Goal: Task Accomplishment & Management: Manage account settings

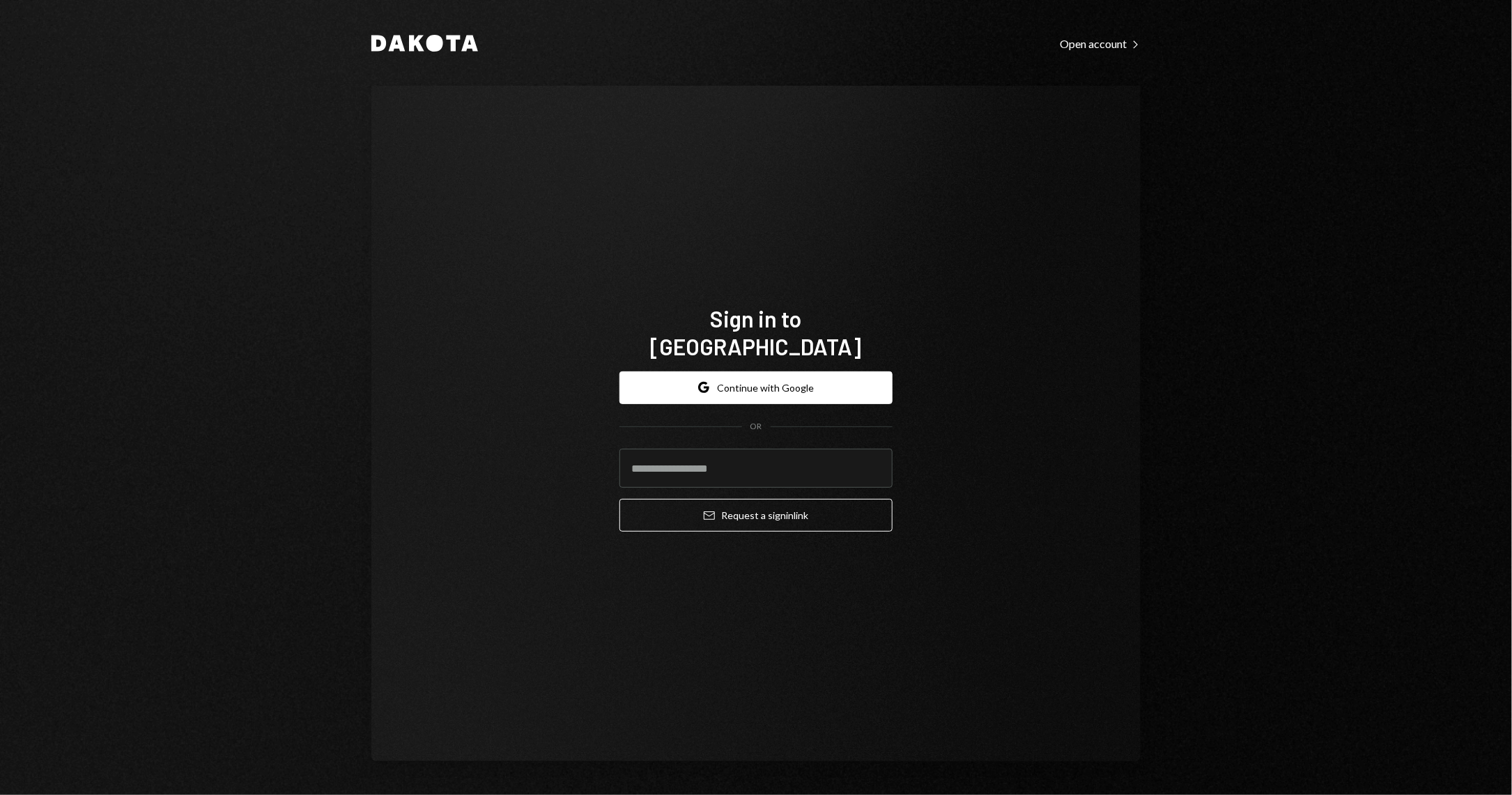
type input "*"
type input "**********"
click at [619, 499] on button "Email Request a sign in link" at bounding box center [756, 515] width 273 height 33
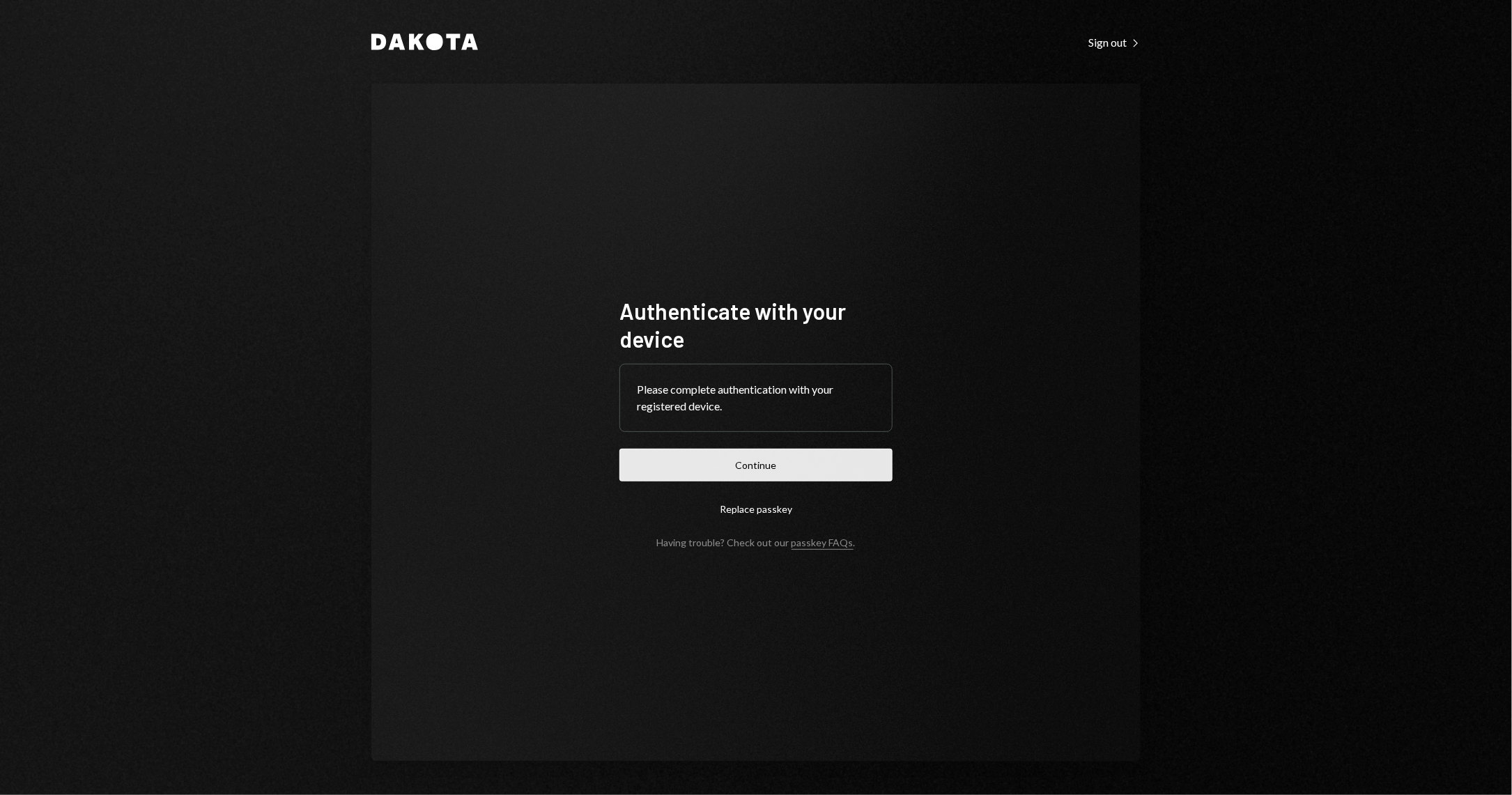
click at [708, 477] on button "Continue" at bounding box center [756, 465] width 273 height 33
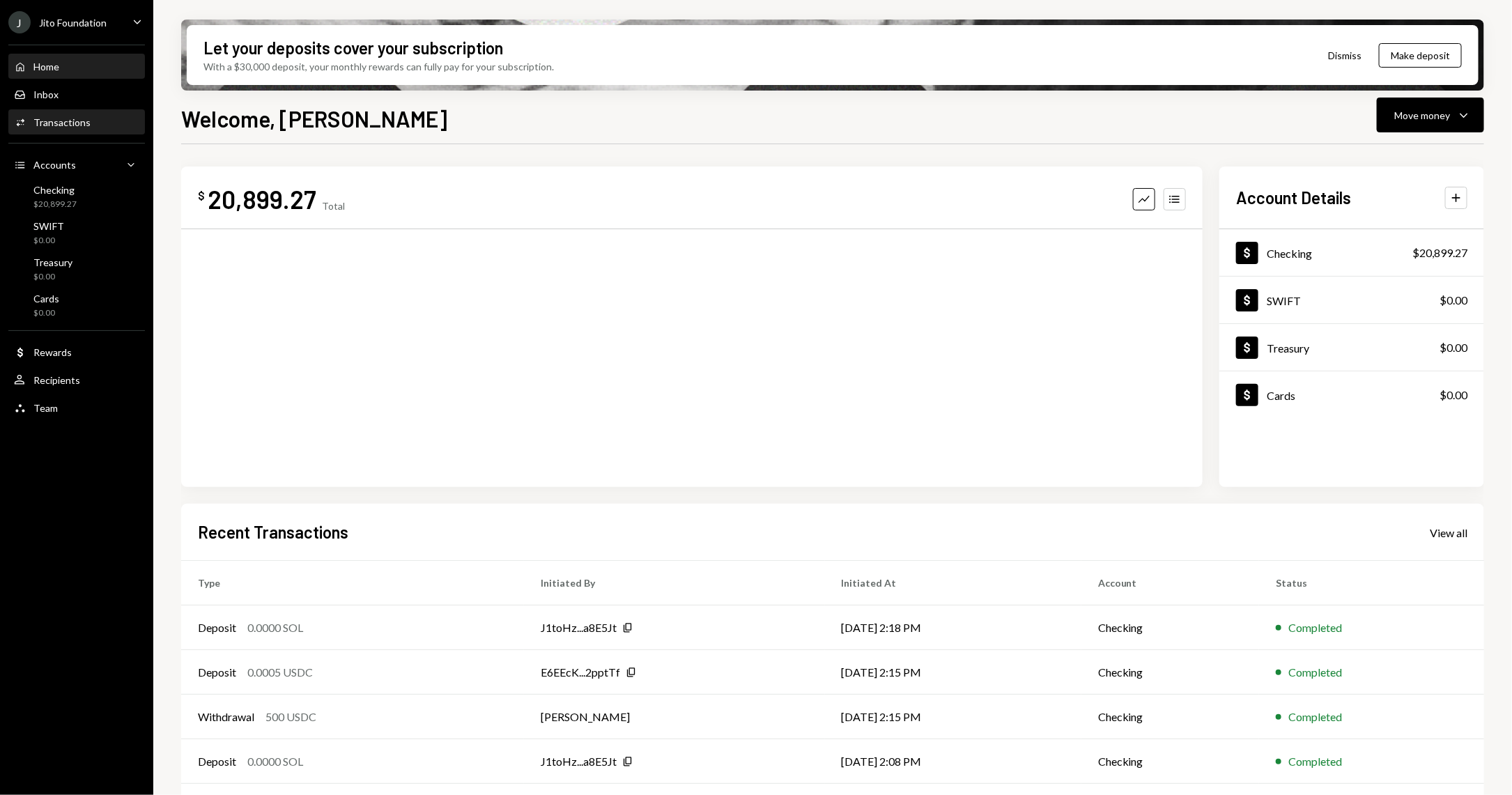
click at [87, 122] on div "Transactions" at bounding box center [62, 123] width 57 height 12
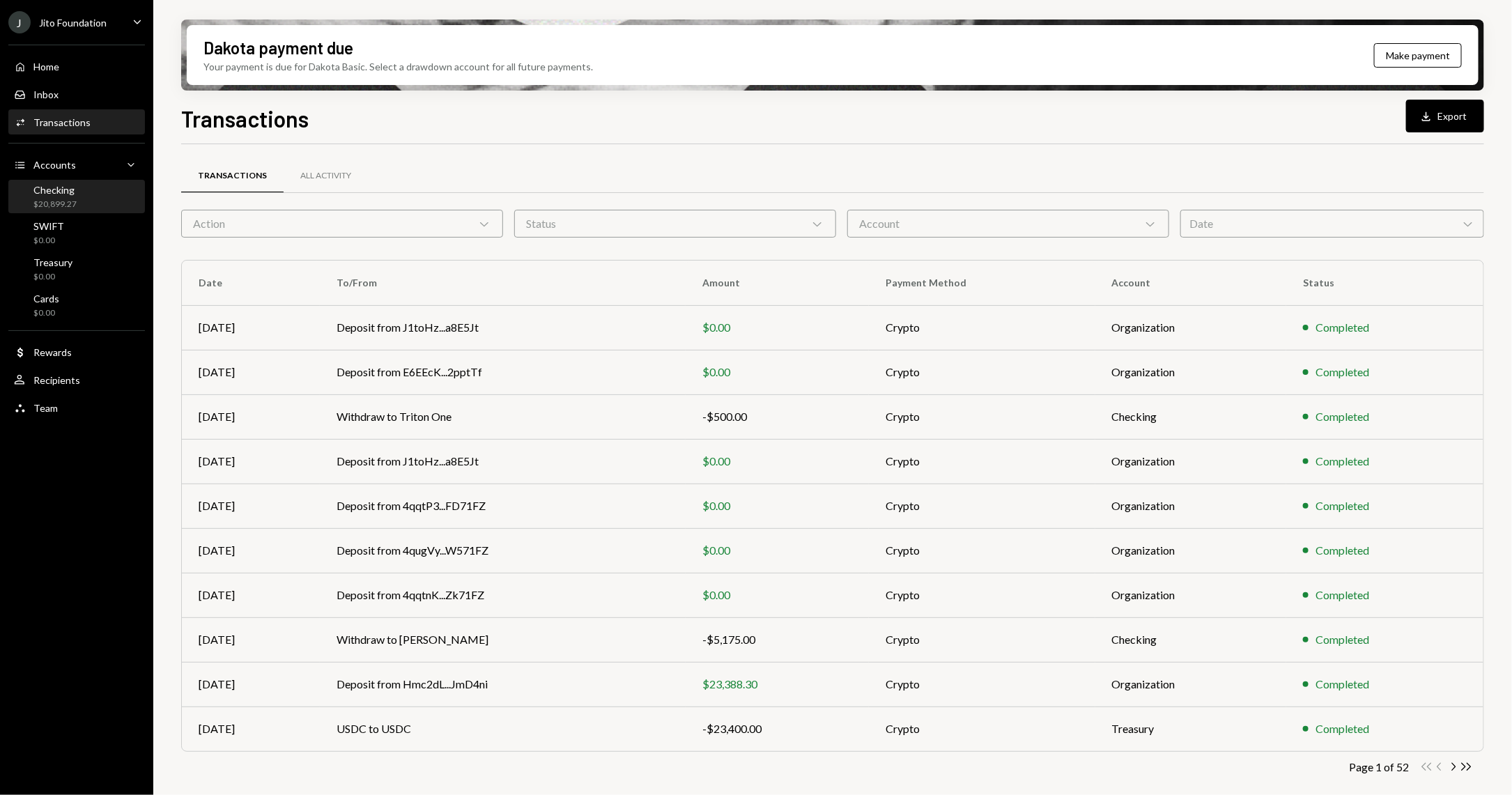
click at [88, 198] on div "Checking $20,899.27" at bounding box center [77, 197] width 126 height 27
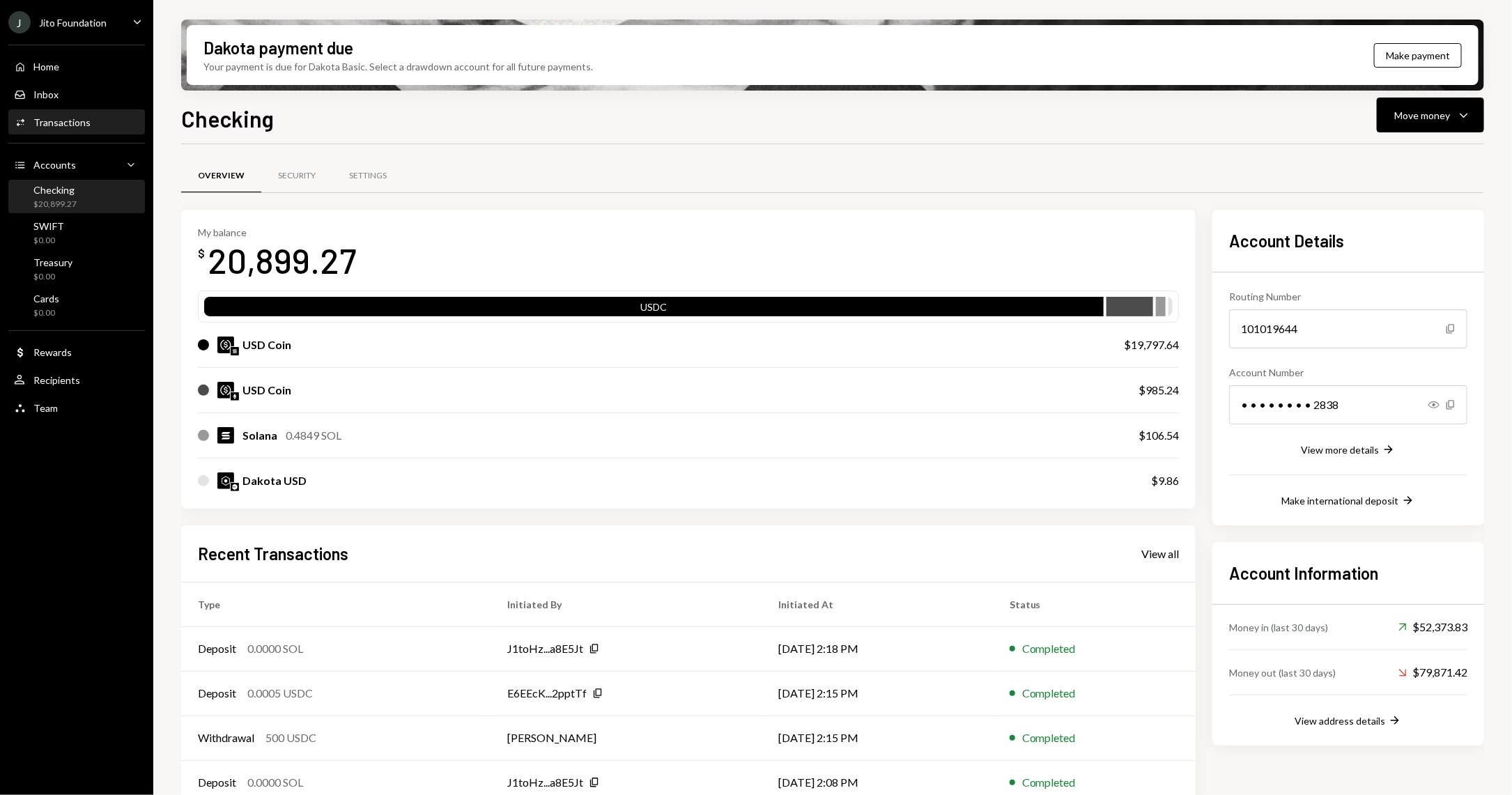
click at [61, 119] on div "Transactions" at bounding box center [62, 123] width 57 height 12
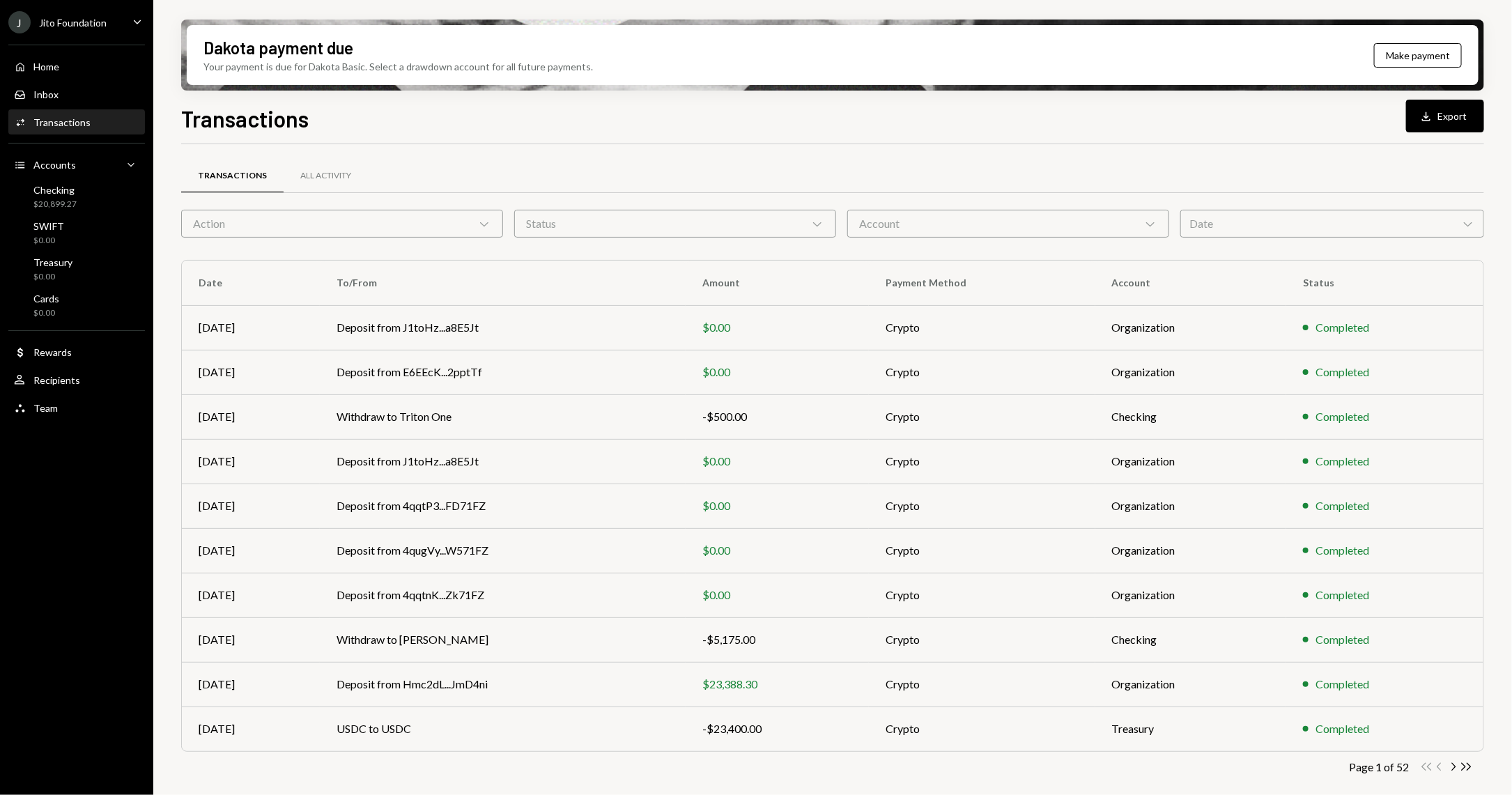
click at [994, 218] on div "Account Chevron Down" at bounding box center [1007, 223] width 322 height 28
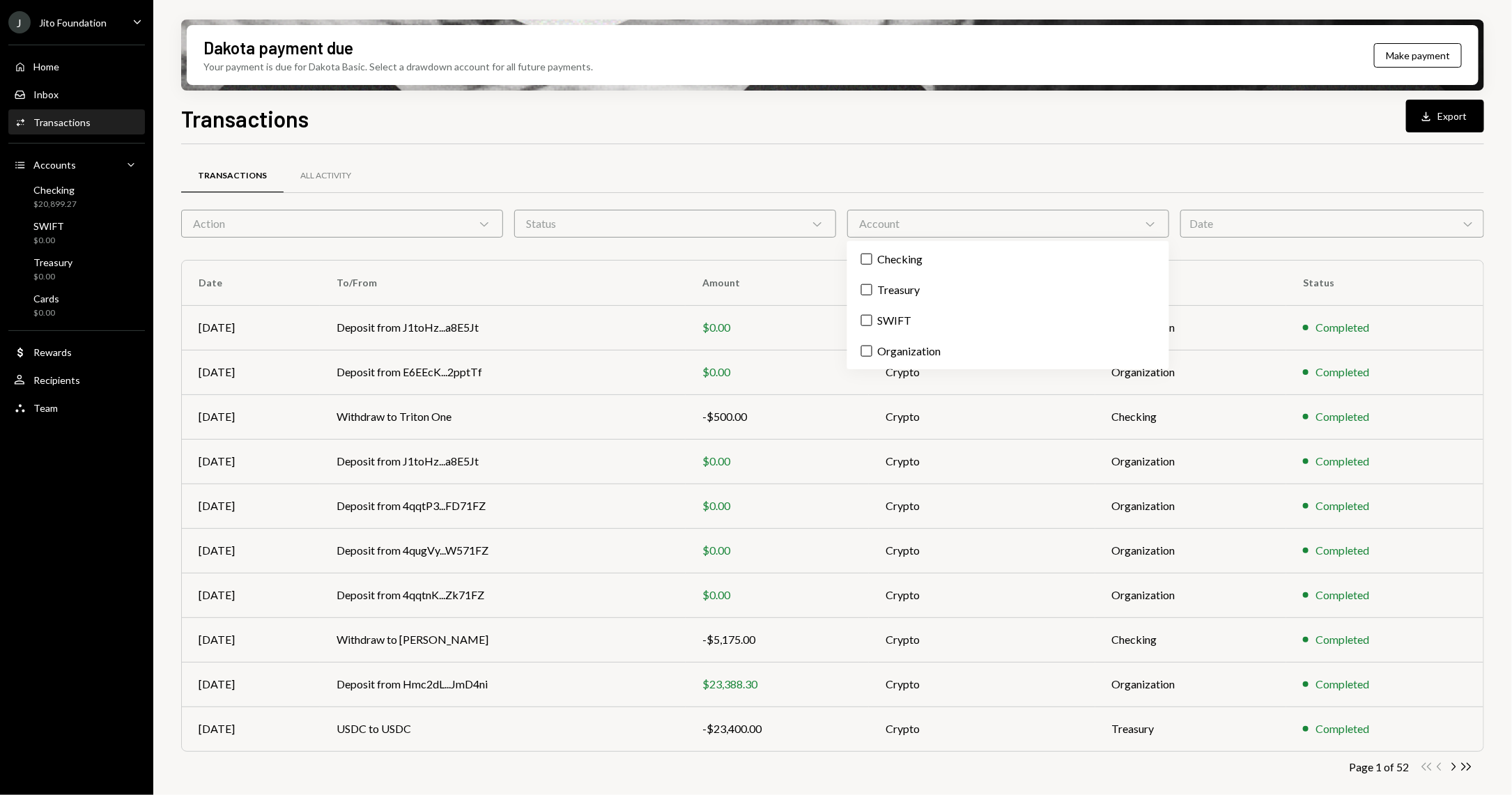
click at [685, 214] on div "Status Chevron Down" at bounding box center [674, 223] width 322 height 28
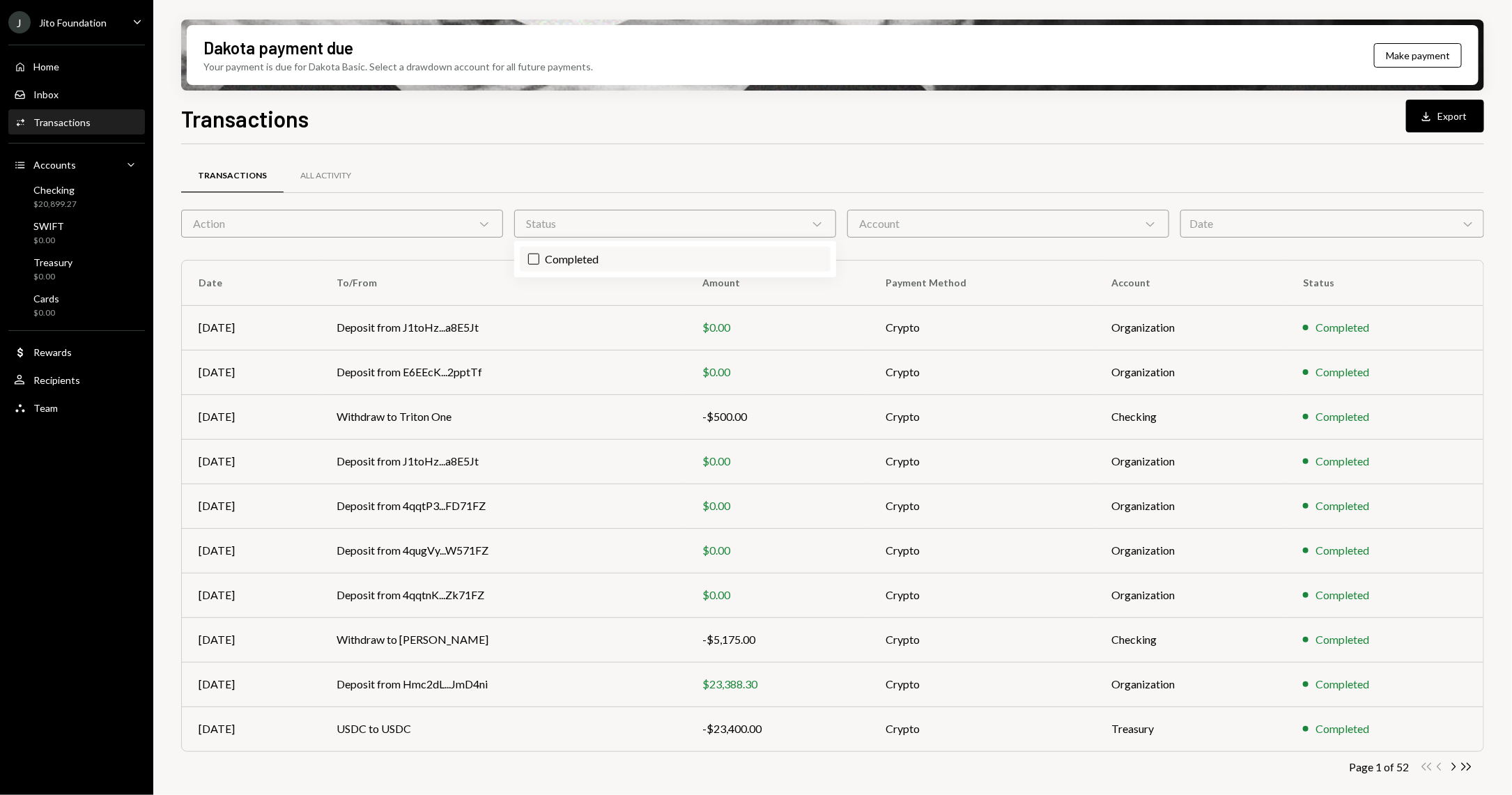
click at [639, 271] on label "Completed" at bounding box center [675, 258] width 311 height 25
click at [540, 264] on button "Completed" at bounding box center [533, 258] width 11 height 11
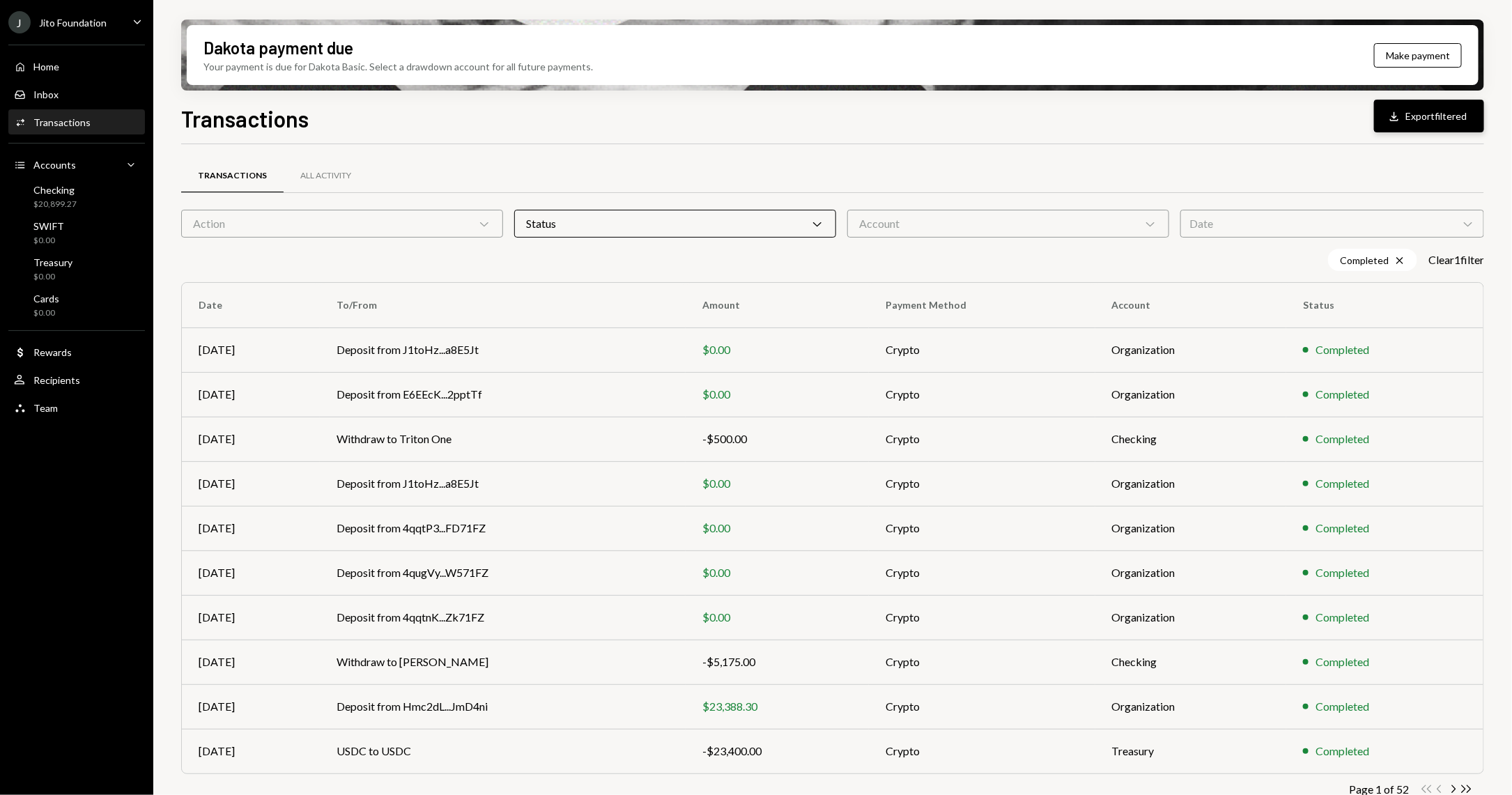
click at [1444, 116] on button "Download Export filtered" at bounding box center [1428, 116] width 110 height 33
